Goal: Transaction & Acquisition: Purchase product/service

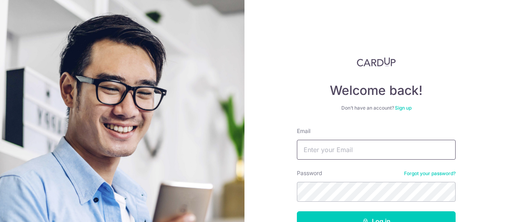
click at [321, 153] on input "Email" at bounding box center [376, 150] width 159 height 20
type input "benami_chiam89@hotmail.com"
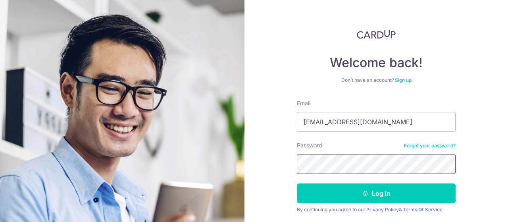
scroll to position [40, 0]
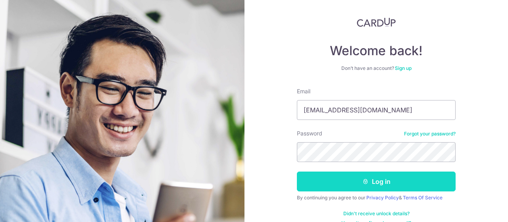
click at [344, 172] on button "Log in" at bounding box center [376, 181] width 159 height 20
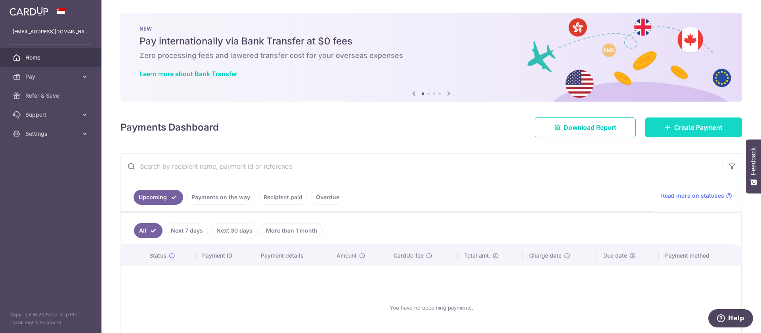
click at [507, 125] on span "Create Payment" at bounding box center [699, 128] width 48 height 10
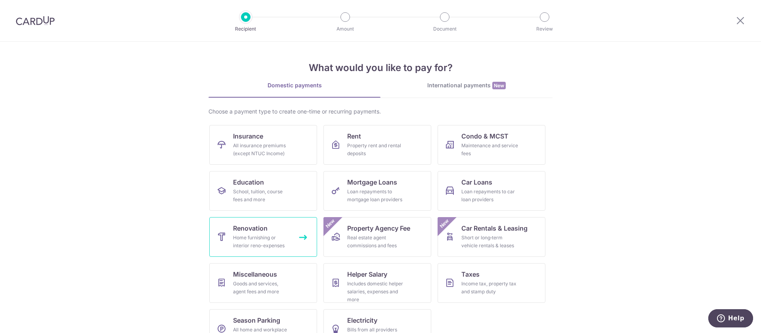
click at [262, 221] on div "Home furnishing or interior reno-expenses" at bounding box center [261, 242] width 57 height 16
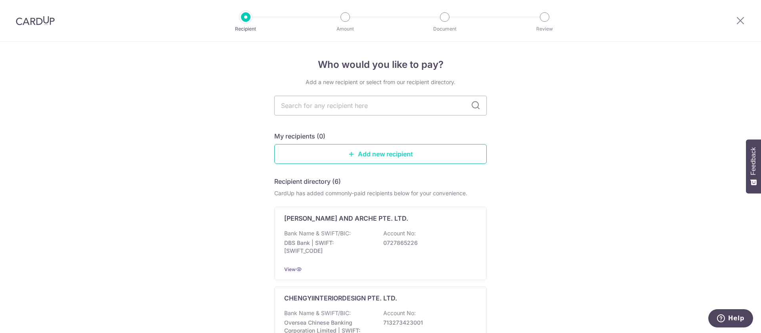
click at [388, 154] on link "Add new recipient" at bounding box center [380, 154] width 213 height 20
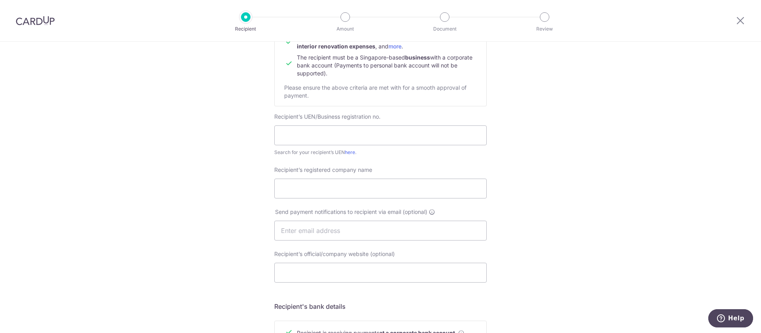
scroll to position [119, 0]
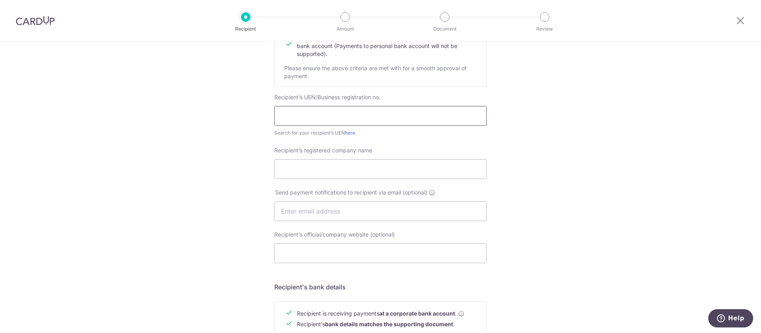
click at [376, 119] on input "text" at bounding box center [380, 116] width 213 height 20
type input "202034935M"
click at [343, 167] on input "Recipient’s registered company name" at bounding box center [380, 169] width 213 height 20
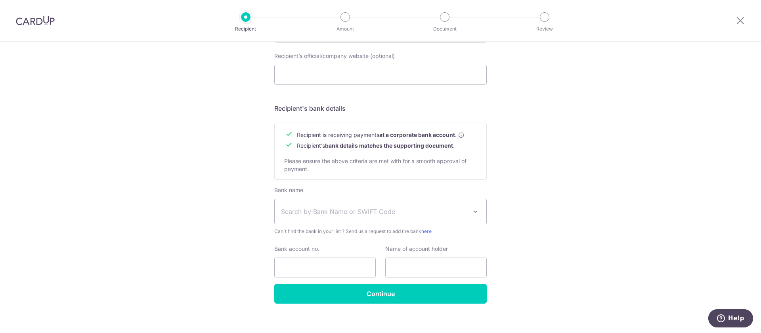
scroll to position [305, 0]
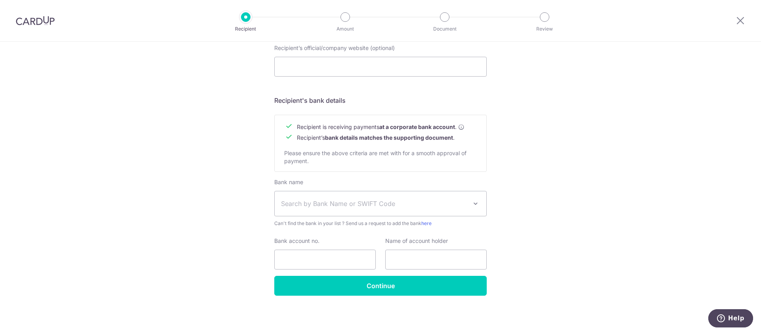
type input "[PERSON_NAME] CONSTRUCTION PTE LTD"
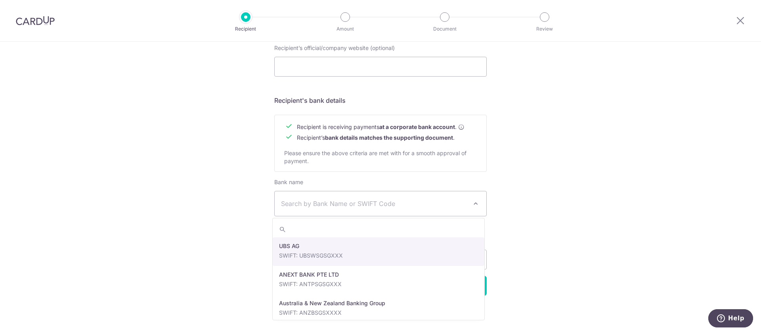
click at [345, 202] on span "Search by Bank Name or SWIFT Code" at bounding box center [374, 204] width 186 height 10
type input "MAY"
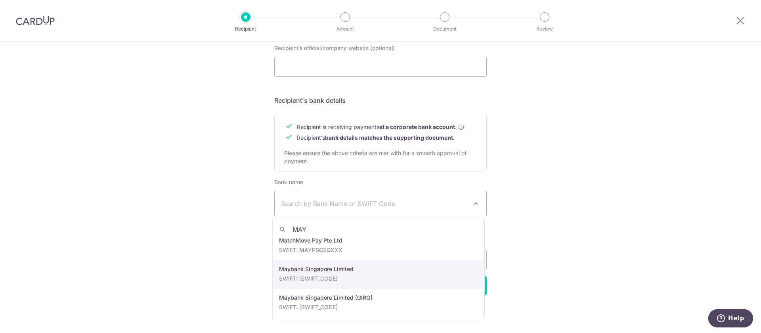
scroll to position [6, 0]
select select "10"
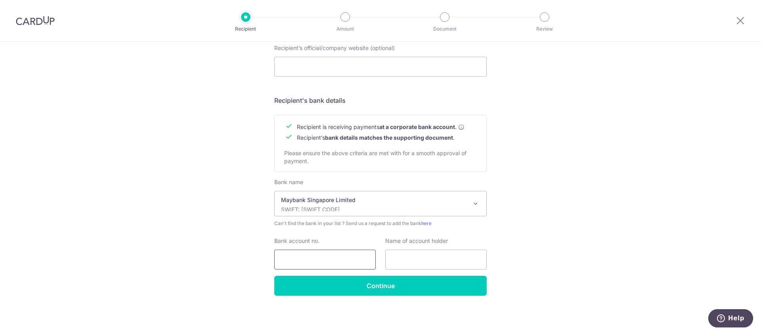
click at [324, 261] on input "Bank account no." at bounding box center [325, 259] width 102 height 20
type input "04201083446"
drag, startPoint x: 464, startPoint y: 257, endPoint x: 460, endPoint y: 256, distance: 4.1
click at [460, 256] on input "text" at bounding box center [436, 259] width 102 height 20
click at [441, 257] on input "CHEN HAO CONTRUCTION" at bounding box center [436, 259] width 102 height 20
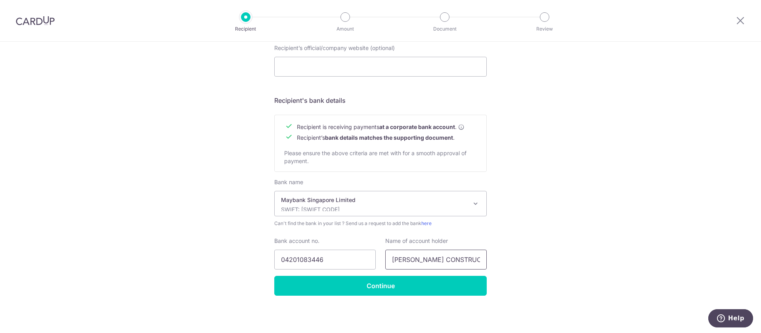
click at [479, 258] on input "CHEN HAO CONSTRUCTION" at bounding box center [436, 259] width 102 height 20
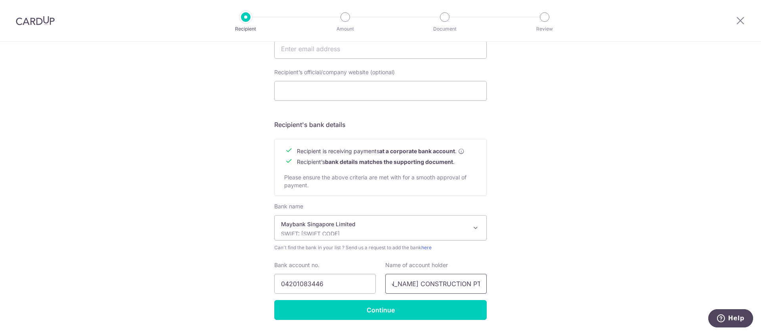
scroll to position [305, 0]
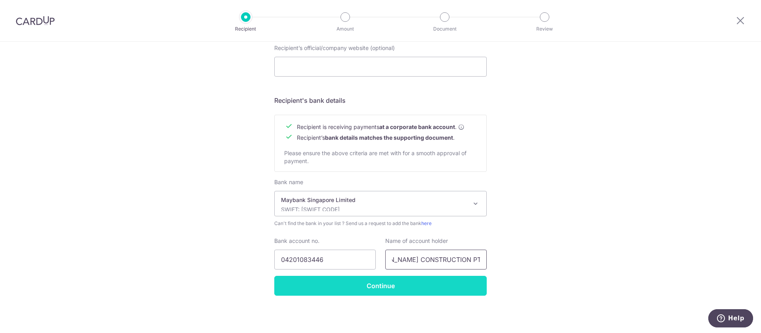
type input "CHEN HAO CONSTRUCTION PTE LTD"
click at [385, 283] on input "Continue" at bounding box center [380, 286] width 213 height 20
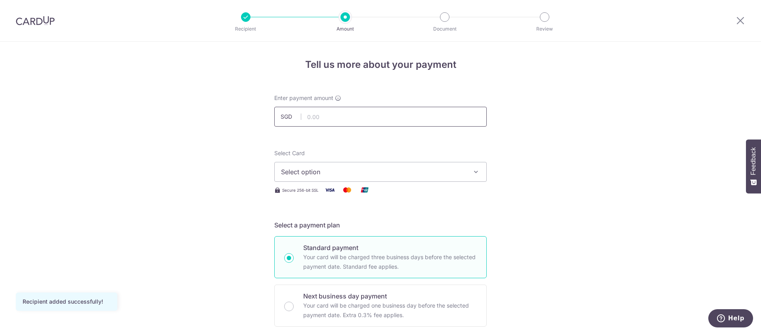
click at [332, 114] on input "text" at bounding box center [380, 117] width 213 height 20
click at [339, 173] on span "Select option" at bounding box center [373, 172] width 185 height 10
type input "9,500.00"
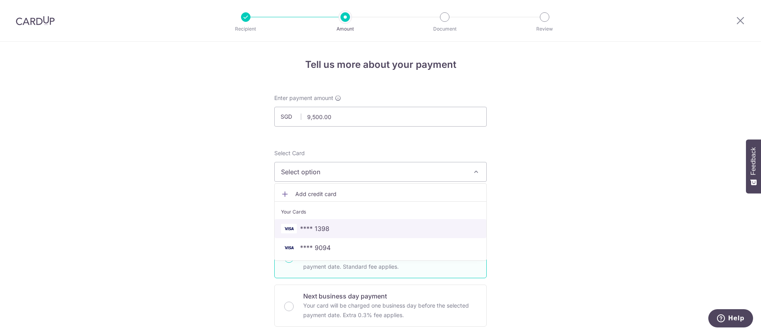
click at [300, 224] on span "**** 1398" at bounding box center [314, 229] width 29 height 10
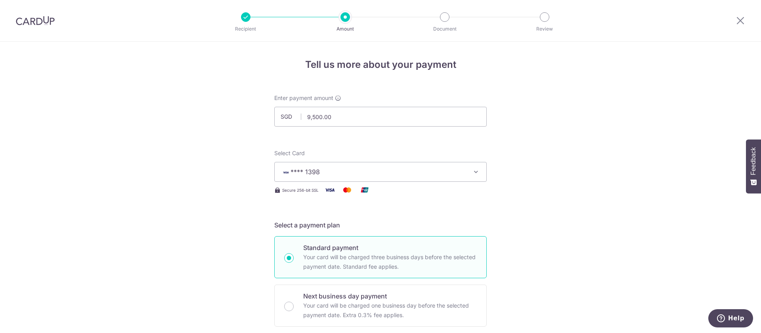
drag, startPoint x: 478, startPoint y: 167, endPoint x: 473, endPoint y: 168, distance: 4.8
click at [473, 168] on icon "button" at bounding box center [476, 172] width 8 height 8
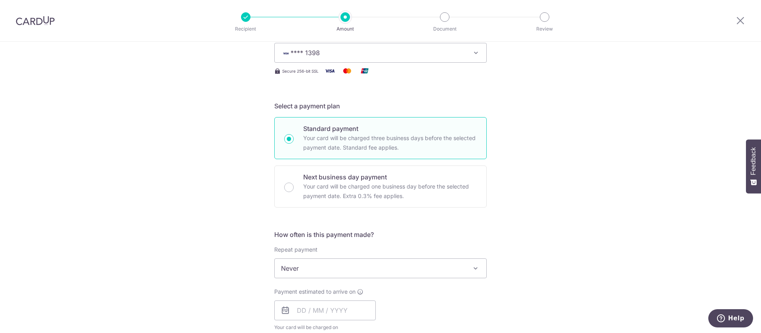
scroll to position [178, 0]
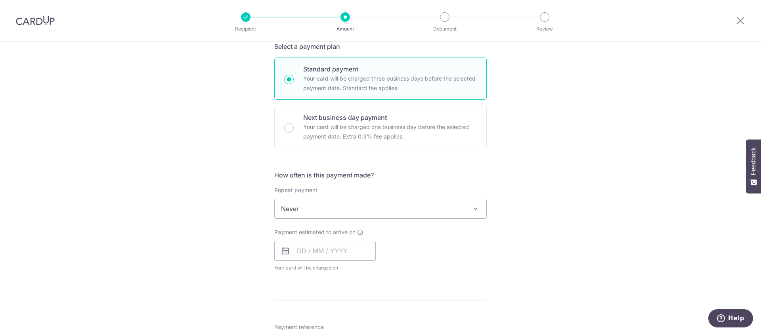
click at [471, 207] on span at bounding box center [476, 209] width 10 height 10
click at [472, 208] on span at bounding box center [476, 209] width 10 height 10
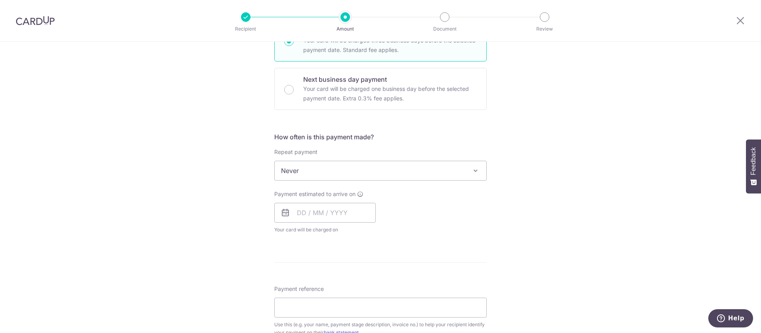
scroll to position [238, 0]
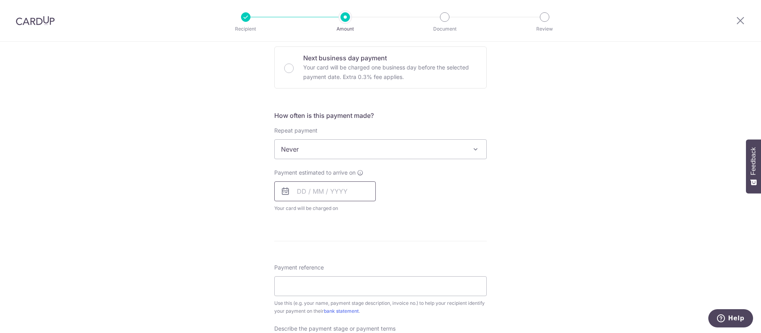
click at [361, 193] on input "text" at bounding box center [325, 191] width 102 height 20
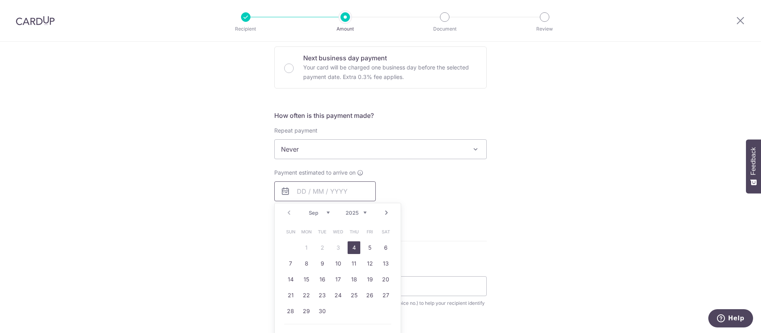
scroll to position [297, 0]
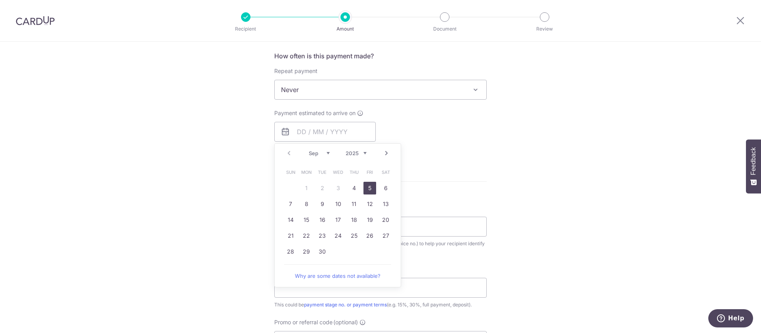
click at [368, 188] on link "5" at bounding box center [370, 188] width 13 height 13
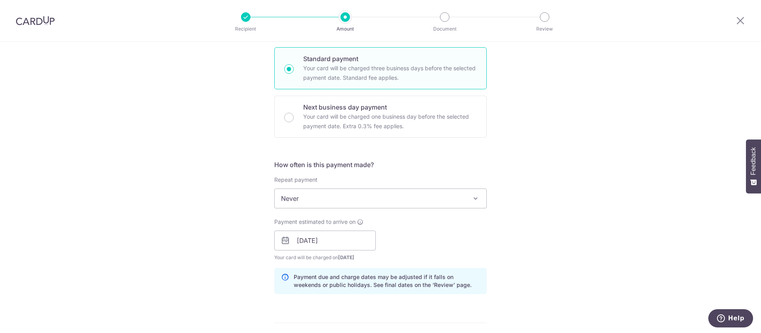
scroll to position [238, 0]
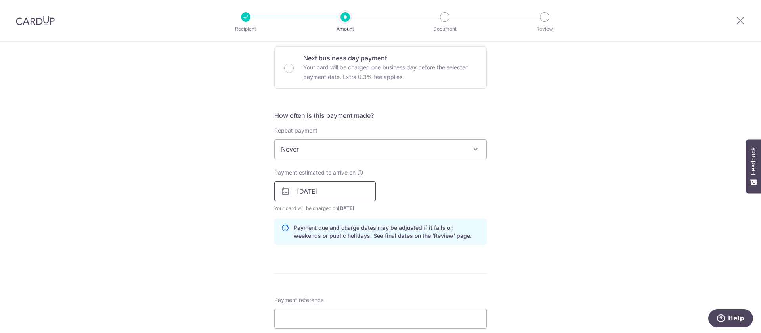
click at [358, 192] on input "05/09/2025" at bounding box center [325, 191] width 102 height 20
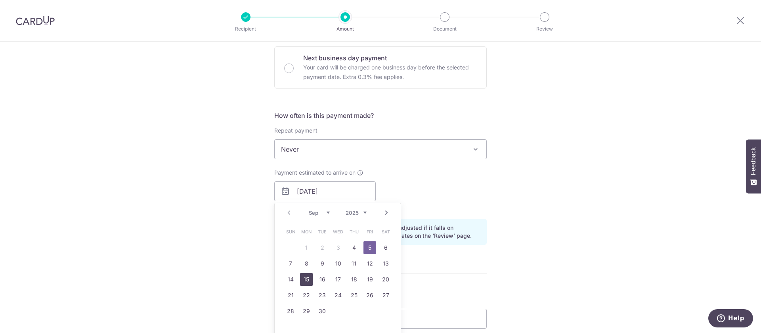
click at [304, 278] on link "15" at bounding box center [306, 279] width 13 height 13
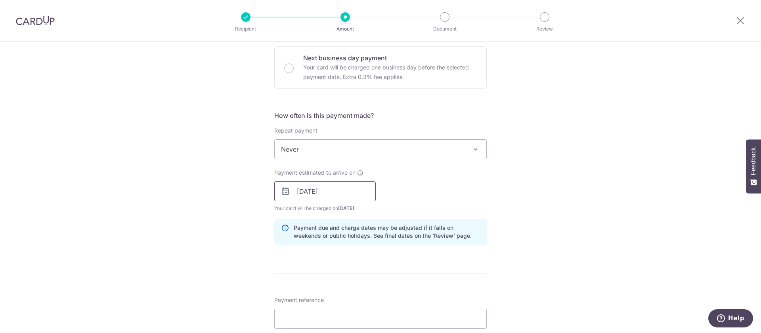
click at [352, 190] on input "15/09/2025" at bounding box center [325, 191] width 102 height 20
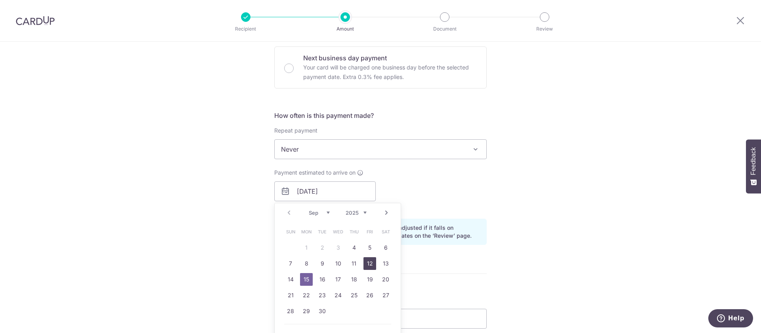
click at [370, 263] on link "12" at bounding box center [370, 263] width 13 height 13
type input "12/09/2025"
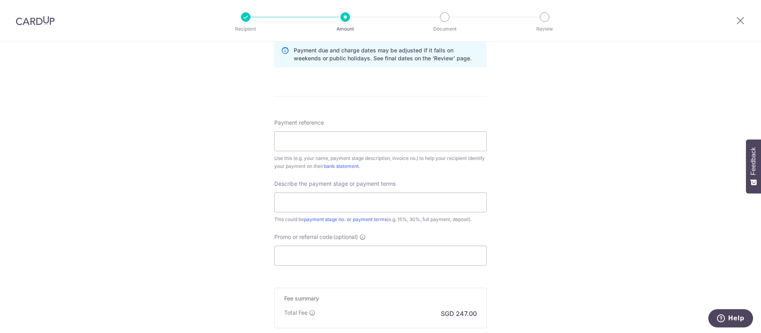
scroll to position [416, 0]
click at [319, 139] on input "Payment reference" at bounding box center [380, 140] width 213 height 20
click at [278, 142] on input "1927" at bounding box center [380, 140] width 213 height 20
drag, startPoint x: 332, startPoint y: 142, endPoint x: 310, endPoint y: 142, distance: 22.2
click at [274, 130] on input "BLK 178C 1927" at bounding box center [380, 140] width 213 height 20
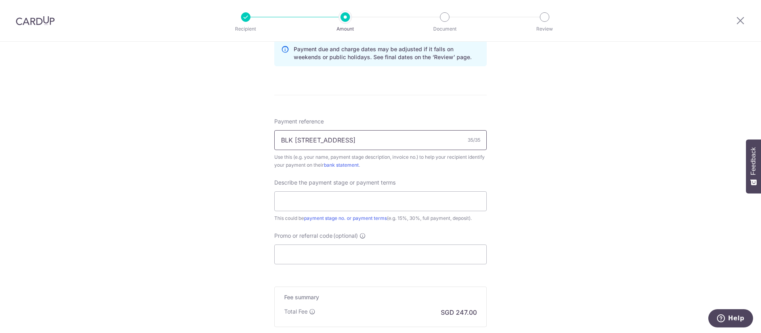
click at [367, 139] on input "BLK 178C HOUGANG STREET 12 #05-152" at bounding box center [380, 140] width 213 height 20
drag, startPoint x: 294, startPoint y: 140, endPoint x: 185, endPoint y: 142, distance: 108.7
click at [184, 142] on div "Tell us more about your payment Enter payment amount SGD 9,500.00 9500.00 Recip…" at bounding box center [380, 26] width 761 height 803
click at [274, 130] on input "178C HOUGANG ST 12 #05-152" at bounding box center [380, 140] width 213 height 20
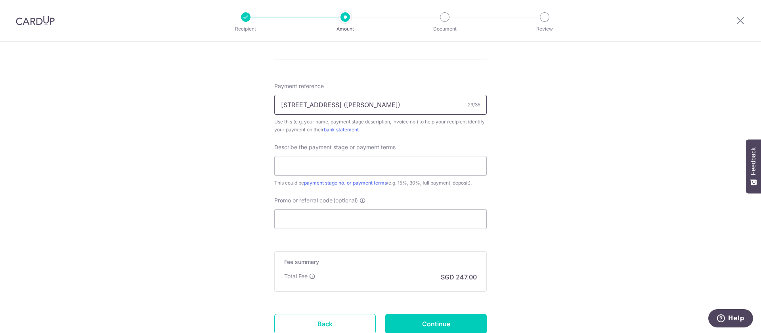
scroll to position [476, 0]
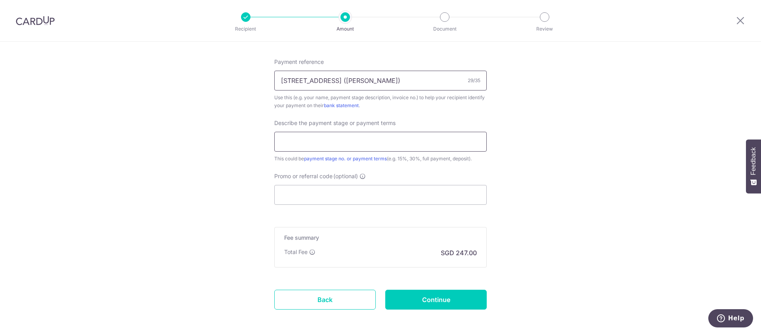
type input "178C HOUGANG ST 12 (MICHELLE)"
click at [384, 140] on input "text" at bounding box center [380, 142] width 213 height 20
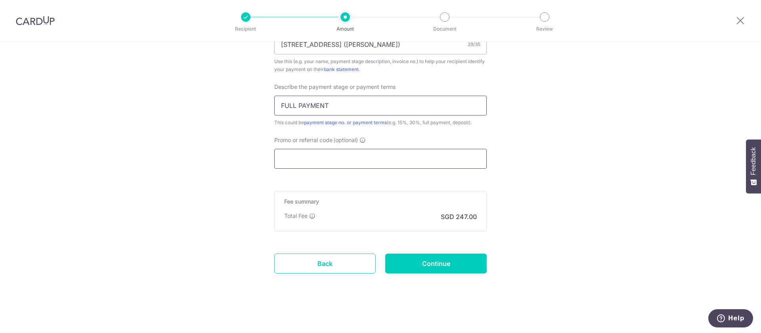
type input "FULL PAYMENT"
click at [340, 158] on input "Promo or referral code (optional)" at bounding box center [380, 159] width 213 height 20
click at [368, 158] on input "Promo or referral code (optional)" at bounding box center [380, 159] width 213 height 20
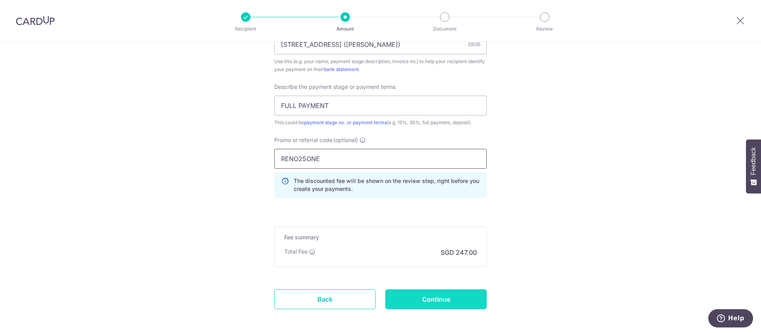
type input "RENO25ONE"
click at [432, 299] on input "Continue" at bounding box center [436, 299] width 102 height 20
type input "Create Schedule"
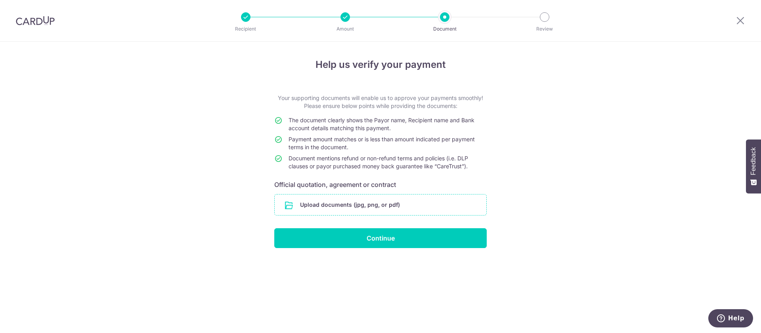
click at [385, 203] on input "file" at bounding box center [381, 204] width 212 height 21
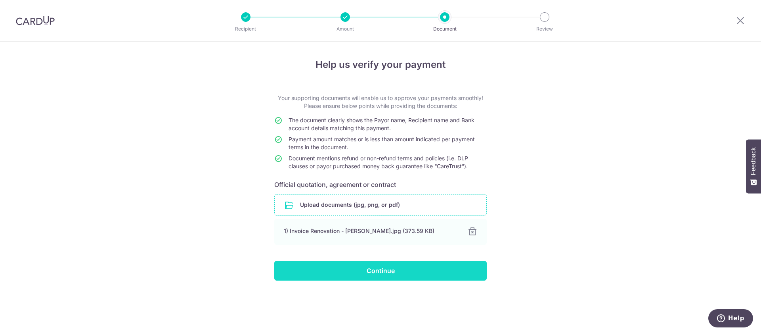
click at [404, 269] on input "Continue" at bounding box center [380, 271] width 213 height 20
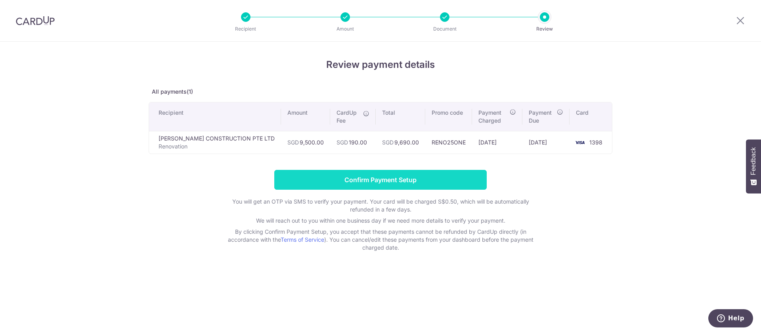
click at [422, 178] on input "Confirm Payment Setup" at bounding box center [380, 180] width 213 height 20
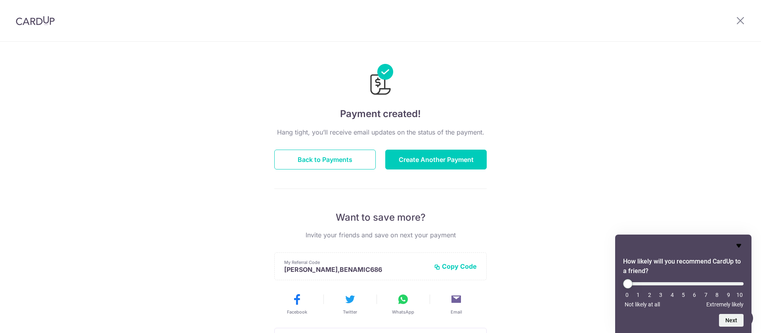
click at [741, 245] on icon "Hide survey" at bounding box center [739, 246] width 10 height 10
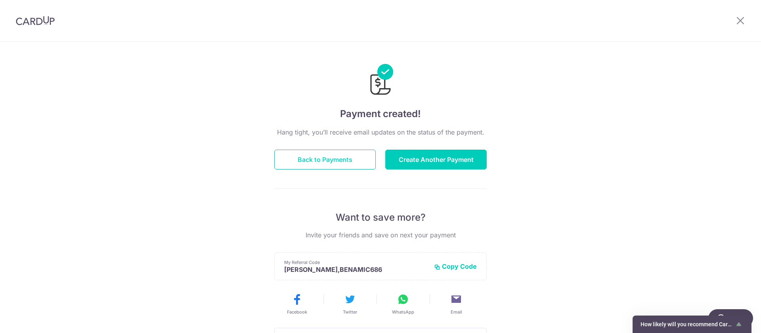
click at [328, 158] on button "Back to Payments" at bounding box center [325, 160] width 102 height 20
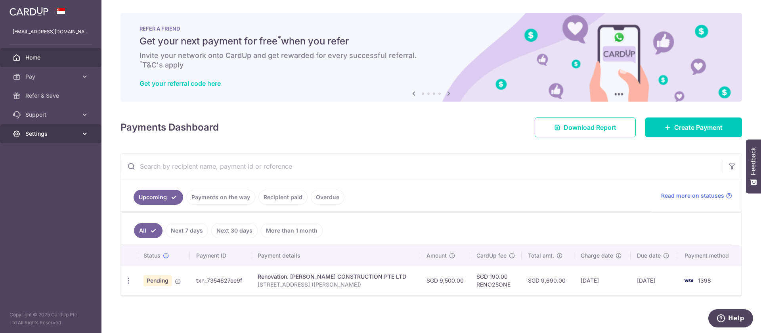
click at [84, 132] on icon at bounding box center [85, 134] width 8 height 8
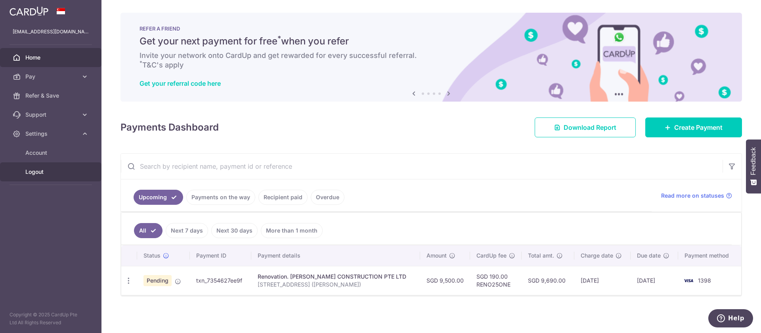
click at [27, 171] on span "Logout" at bounding box center [51, 172] width 52 height 8
